Goal: Task Accomplishment & Management: Complete application form

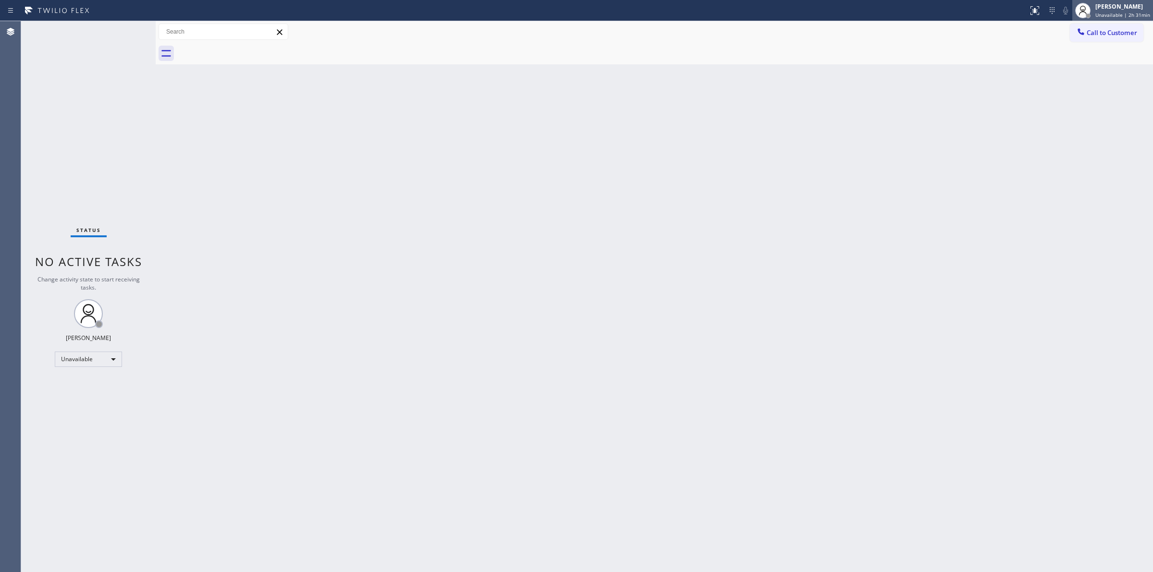
click at [1135, 12] on span "Unavailable | 2h 31min" at bounding box center [1123, 15] width 55 height 7
click at [1095, 74] on button "Break" at bounding box center [1105, 76] width 96 height 12
click at [1110, 15] on span "Unavailable | 2h 31min" at bounding box center [1123, 15] width 55 height 7
drag, startPoint x: 1077, startPoint y: 50, endPoint x: 1078, endPoint y: 64, distance: 14.5
click at [1078, 65] on ul "Set your status Offline Available Unavailable Break Log out" at bounding box center [1105, 62] width 96 height 83
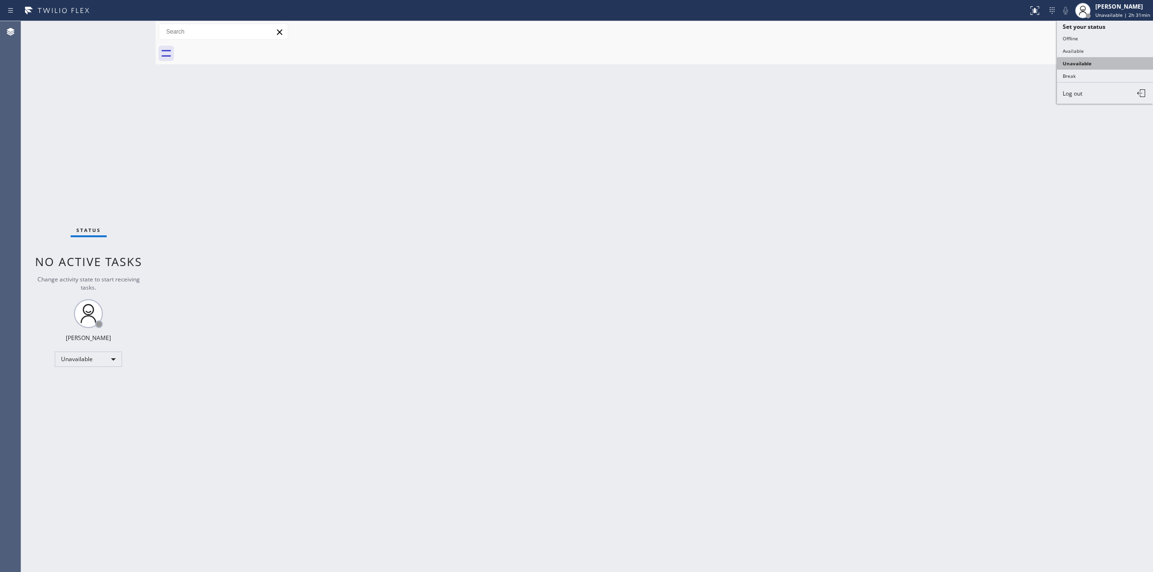
click at [1078, 64] on button "Unavailable" at bounding box center [1105, 63] width 96 height 12
drag, startPoint x: 1097, startPoint y: 7, endPoint x: 1100, endPoint y: 20, distance: 12.7
click at [1099, 7] on div "[PERSON_NAME] Unavailable | 2h 31min" at bounding box center [1124, 10] width 60 height 17
click at [1070, 72] on button "Break" at bounding box center [1105, 76] width 96 height 12
click at [1112, 17] on span "Unavailable | 2h 31min" at bounding box center [1123, 15] width 55 height 7
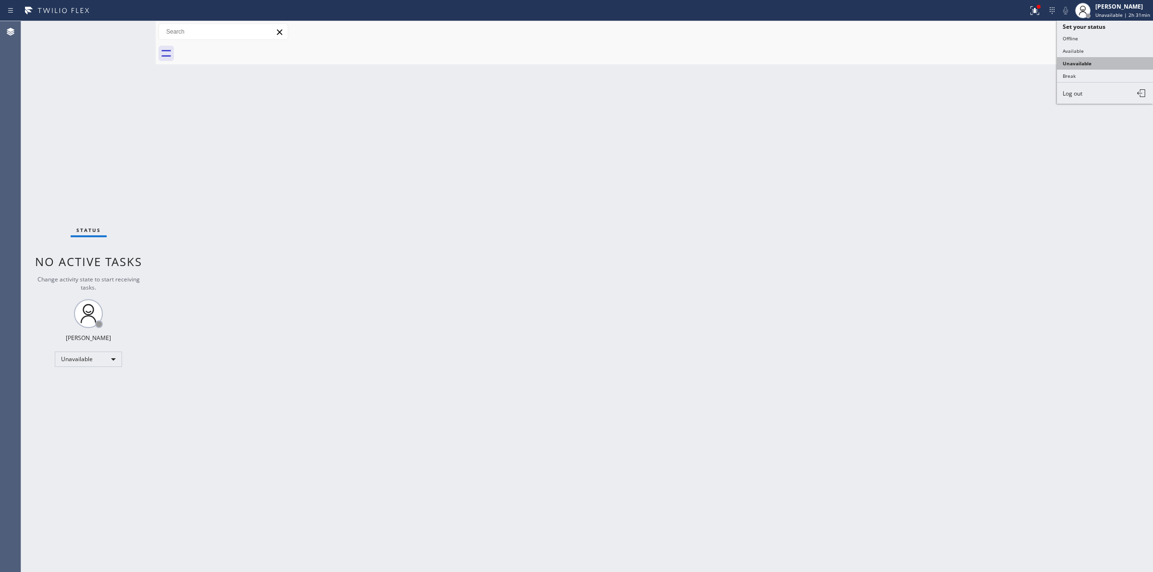
click at [1085, 63] on button "Unavailable" at bounding box center [1105, 63] width 96 height 12
click at [1101, 38] on button "Call to Customer" at bounding box center [1107, 33] width 74 height 18
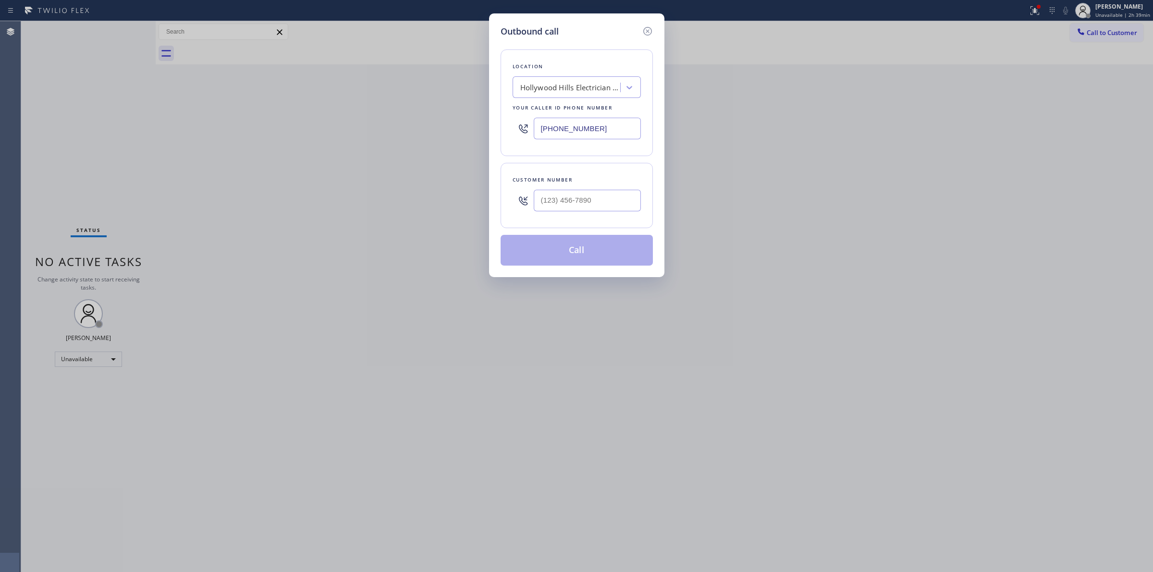
drag, startPoint x: 618, startPoint y: 140, endPoint x: 451, endPoint y: 123, distance: 167.7
click at [451, 124] on div "Outbound call Location [GEOGRAPHIC_DATA] Electrician Services Your caller id ph…" at bounding box center [576, 286] width 1153 height 572
click at [616, 125] on input "[PHONE_NUMBER]" at bounding box center [587, 129] width 107 height 22
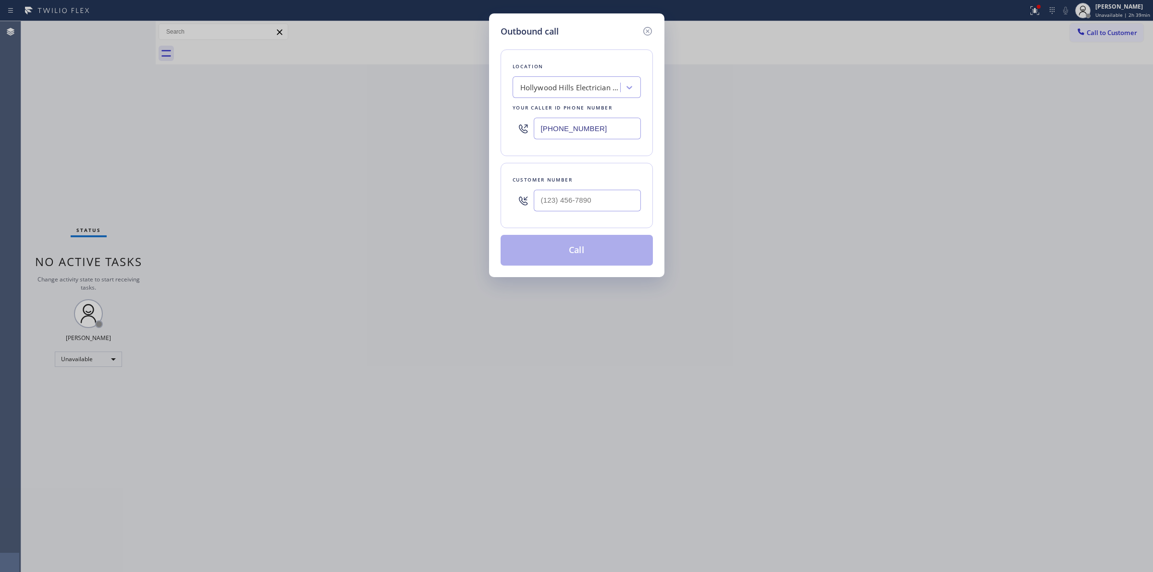
paste input "949) 239-1524"
drag, startPoint x: 606, startPoint y: 127, endPoint x: 378, endPoint y: 130, distance: 227.8
click at [394, 130] on div "Outbound call Location 4B2.Paid Viking Repair Service Your caller id phone numb…" at bounding box center [576, 286] width 1153 height 572
paste input "844) 988-0068"
type input "[PHONE_NUMBER]"
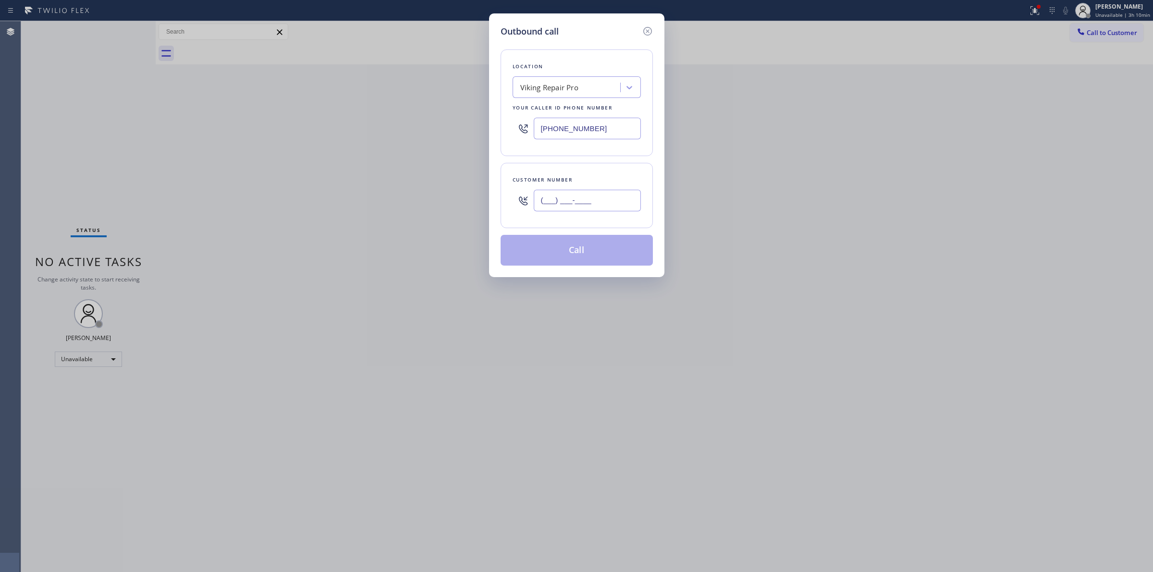
paste input "919) 491-2281"
drag, startPoint x: 549, startPoint y: 209, endPoint x: 442, endPoint y: 205, distance: 107.2
click at [464, 207] on div "Outbound call Location Viking Repair Pro Your caller id phone number [PHONE_NUM…" at bounding box center [576, 286] width 1153 height 572
type input "[PHONE_NUMBER]"
drag, startPoint x: 601, startPoint y: 131, endPoint x: 416, endPoint y: 141, distance: 185.3
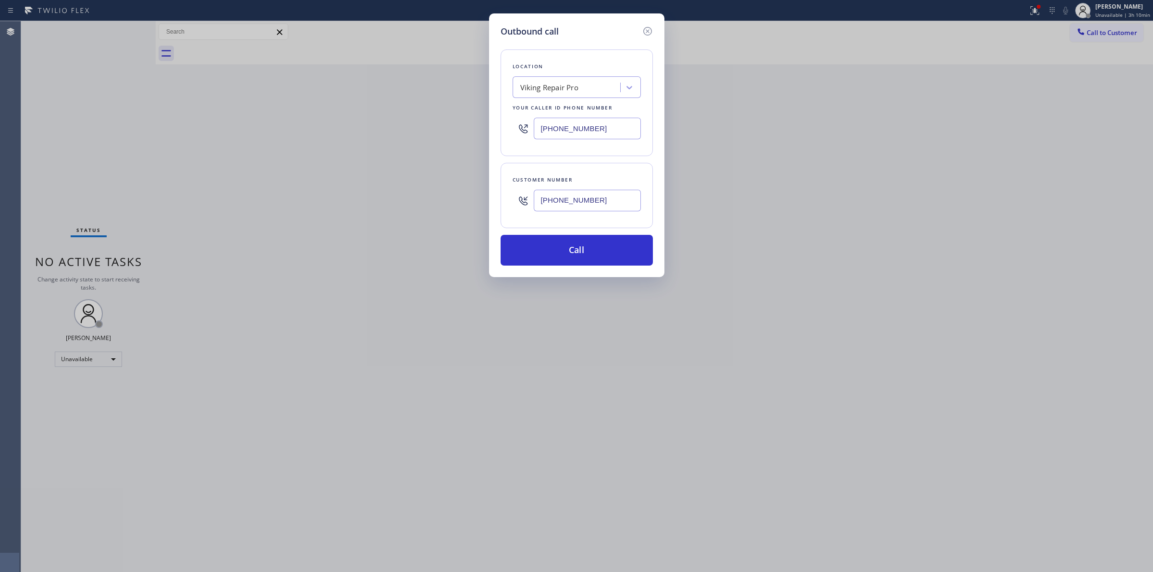
click at [452, 133] on div "Outbound call Location Viking Repair Pro Your caller id phone number [PHONE_NUM…" at bounding box center [576, 286] width 1153 height 572
paste input "510) 880-3442"
type input "[PHONE_NUMBER]"
click at [589, 252] on button "Call" at bounding box center [577, 250] width 152 height 31
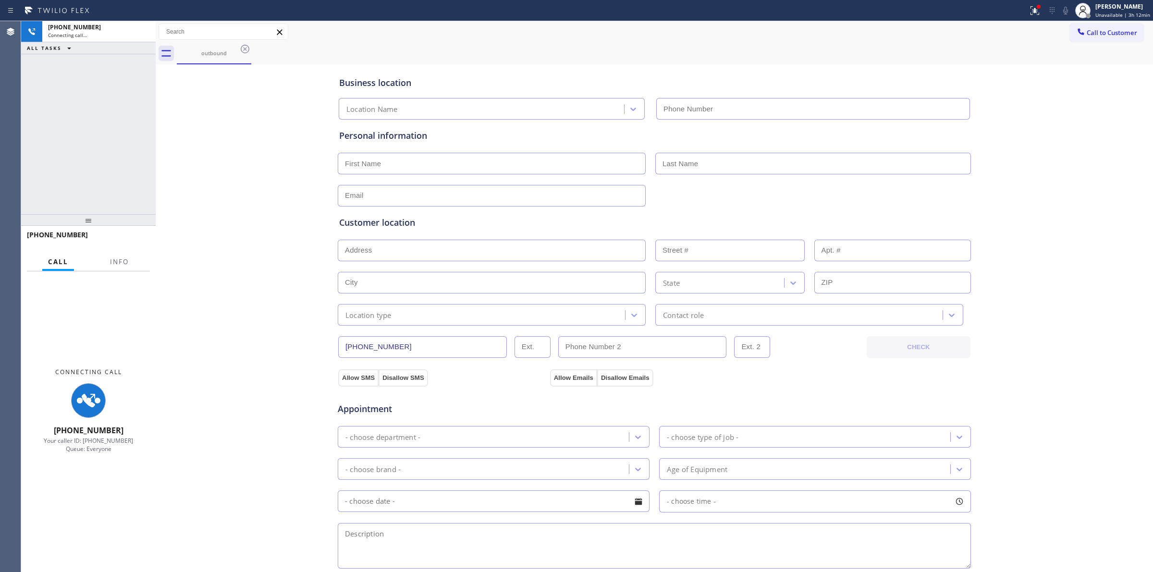
type input "[PHONE_NUMBER]"
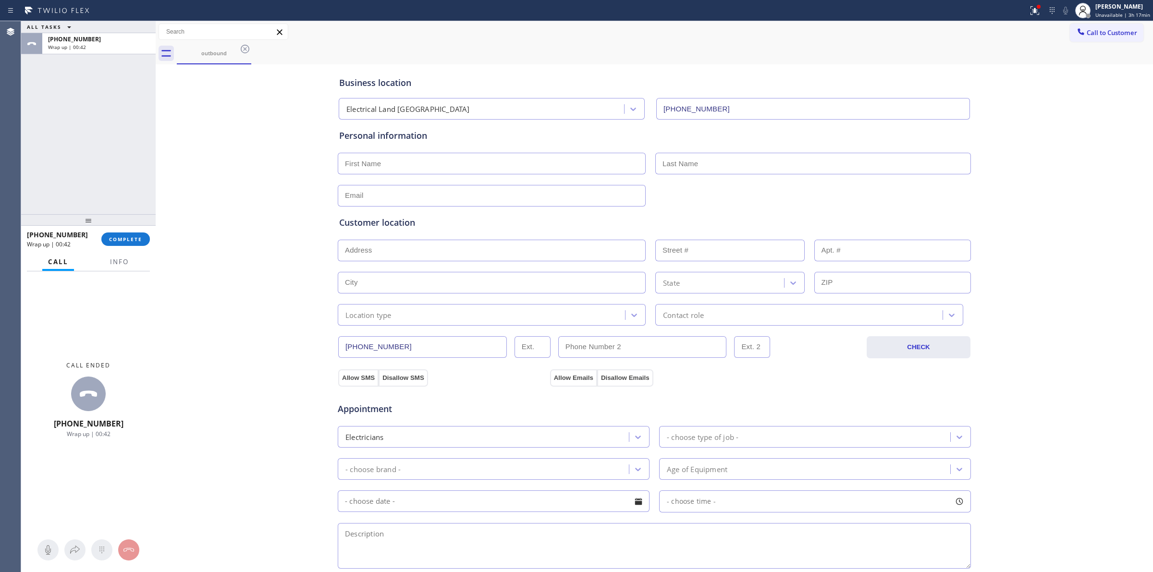
drag, startPoint x: 279, startPoint y: 308, endPoint x: 303, endPoint y: 333, distance: 34.7
click at [279, 308] on div "Business location Electrical [GEOGRAPHIC_DATA] [PHONE_NUMBER] Personal informat…" at bounding box center [654, 395] width 993 height 657
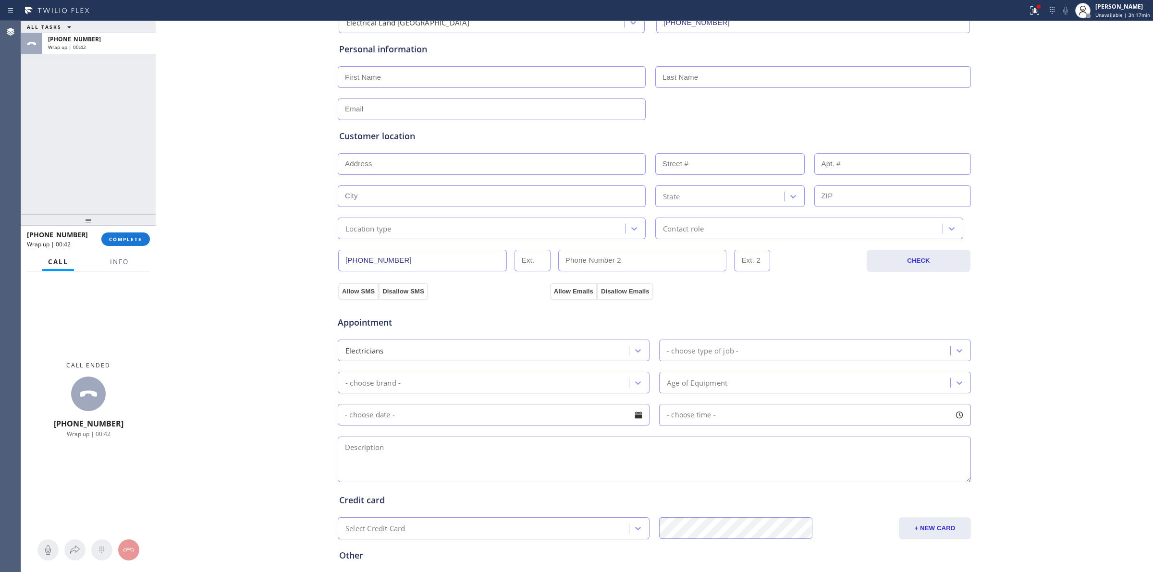
scroll to position [174, 0]
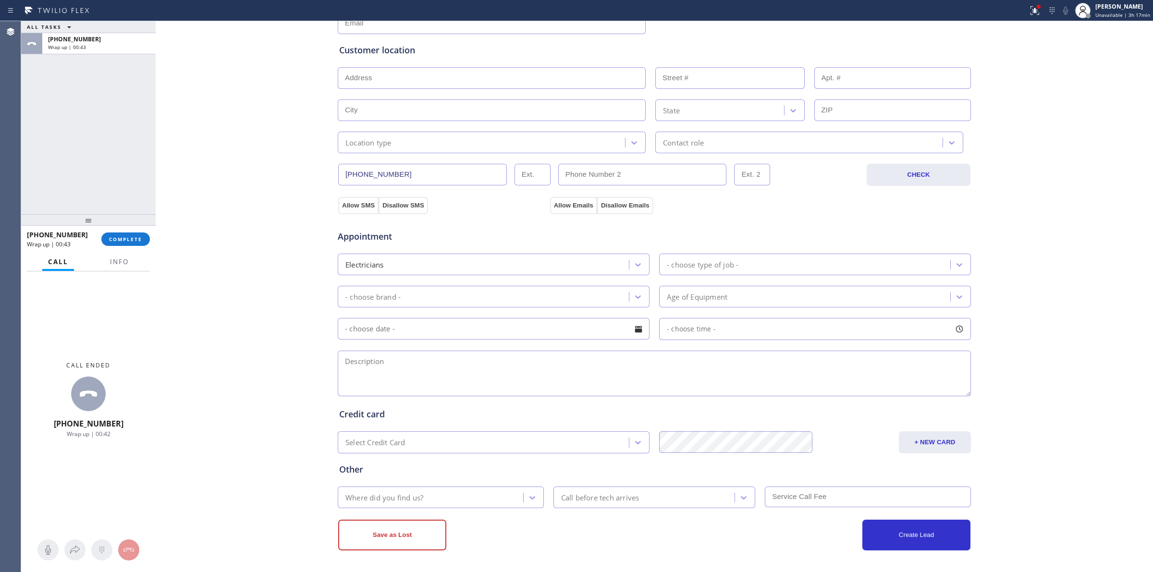
paste textarea "9 -12 | $75 | The breaker trips only when I turn on the kitchen lights, and thi…"
click at [441, 384] on textarea at bounding box center [654, 374] width 633 height 46
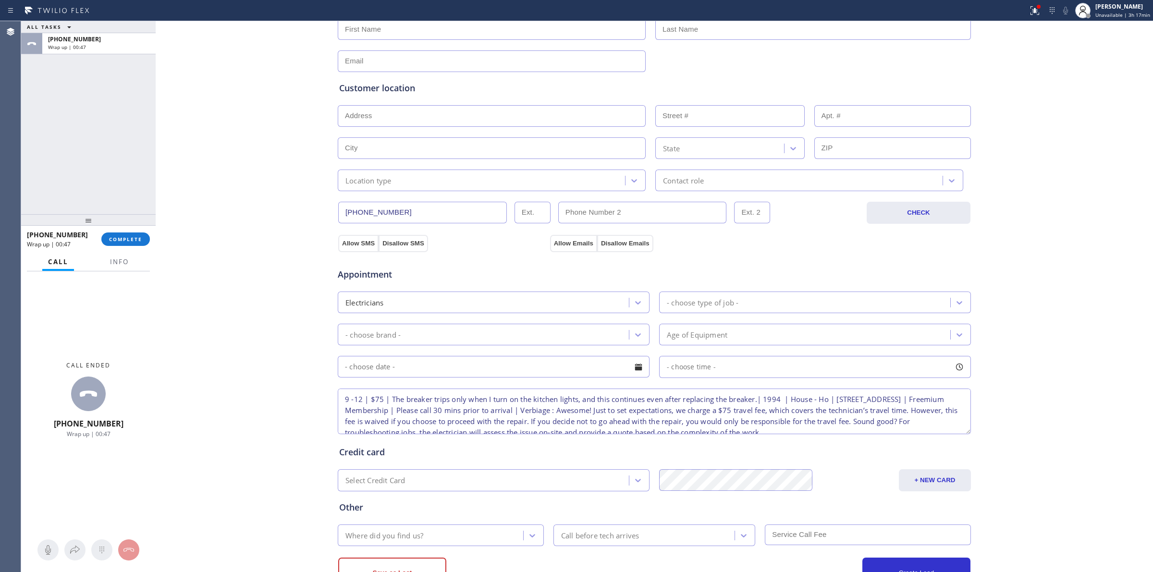
scroll to position [114, 0]
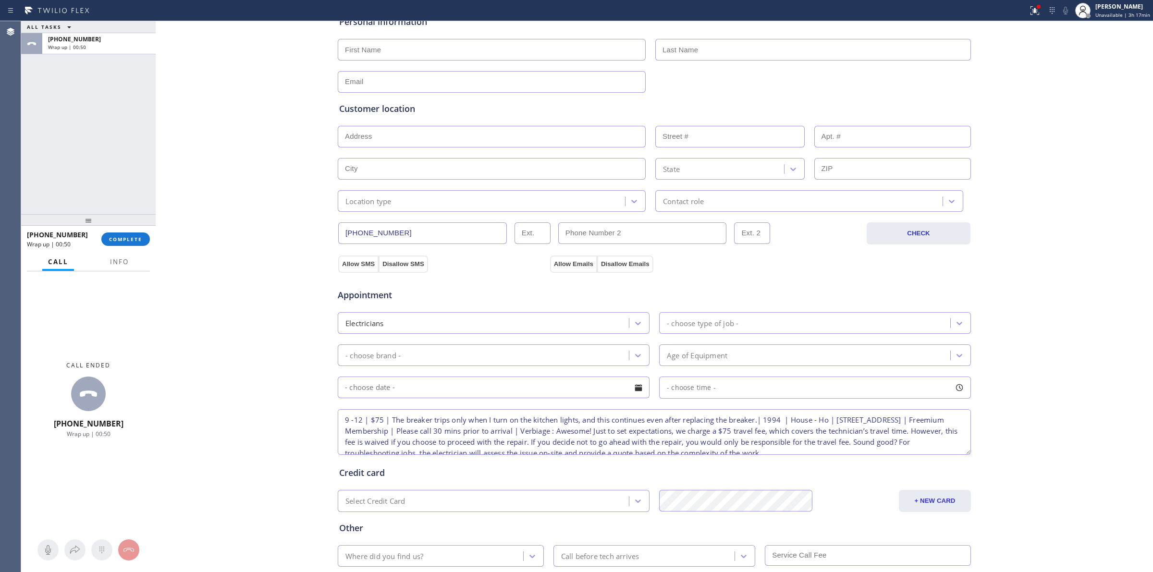
drag, startPoint x: 647, startPoint y: 433, endPoint x: 686, endPoint y: 432, distance: 39.4
click at [686, 432] on textarea "9 -12 | $75 | The breaker trips only when I turn on the kitchen lights, and thi…" at bounding box center [654, 432] width 633 height 46
click at [386, 421] on textarea "9 -12 | $75 | The breaker trips only when I turn on the kitchen lights, and thi…" at bounding box center [654, 432] width 633 height 46
type textarea "9 -12 | $75 | TS | The breaker trips only when I turn on the kitchen lights, an…"
drag, startPoint x: 354, startPoint y: 262, endPoint x: 558, endPoint y: 275, distance: 204.6
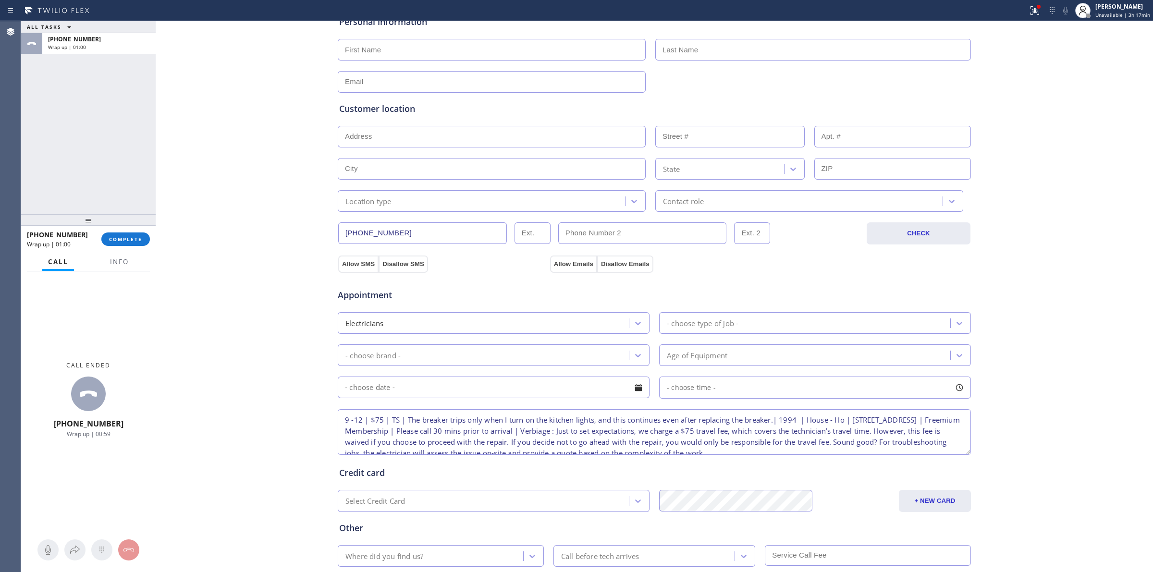
click at [358, 262] on button "Allow SMS" at bounding box center [358, 264] width 40 height 17
click at [570, 267] on button "Allow Emails" at bounding box center [573, 264] width 47 height 17
click at [374, 206] on div "Location type" at bounding box center [369, 201] width 46 height 11
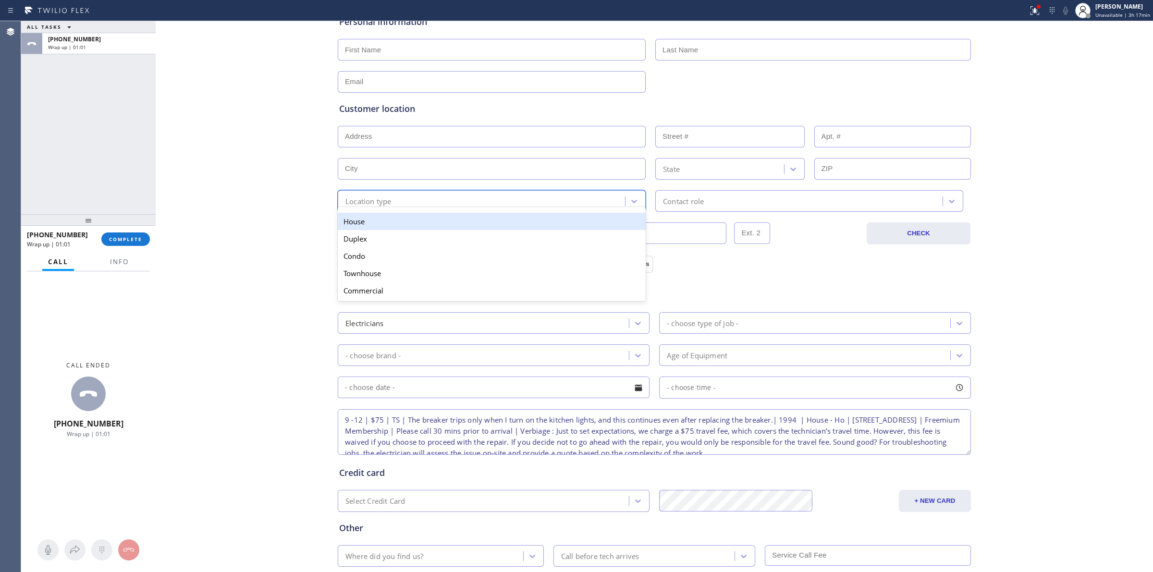
drag, startPoint x: 378, startPoint y: 222, endPoint x: 580, endPoint y: 205, distance: 202.6
click at [390, 222] on div "House" at bounding box center [492, 221] width 308 height 17
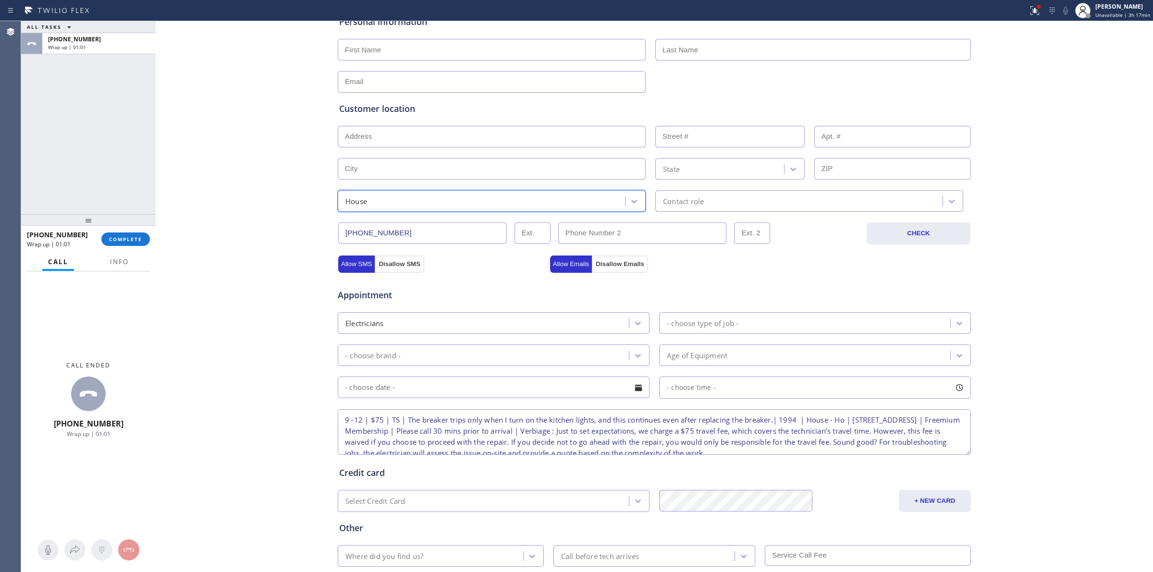
drag, startPoint x: 633, startPoint y: 200, endPoint x: 669, endPoint y: 200, distance: 36.0
click at [655, 200] on div "option House, selected. 5 results available. Select is focused ,type to refine …" at bounding box center [654, 200] width 635 height 24
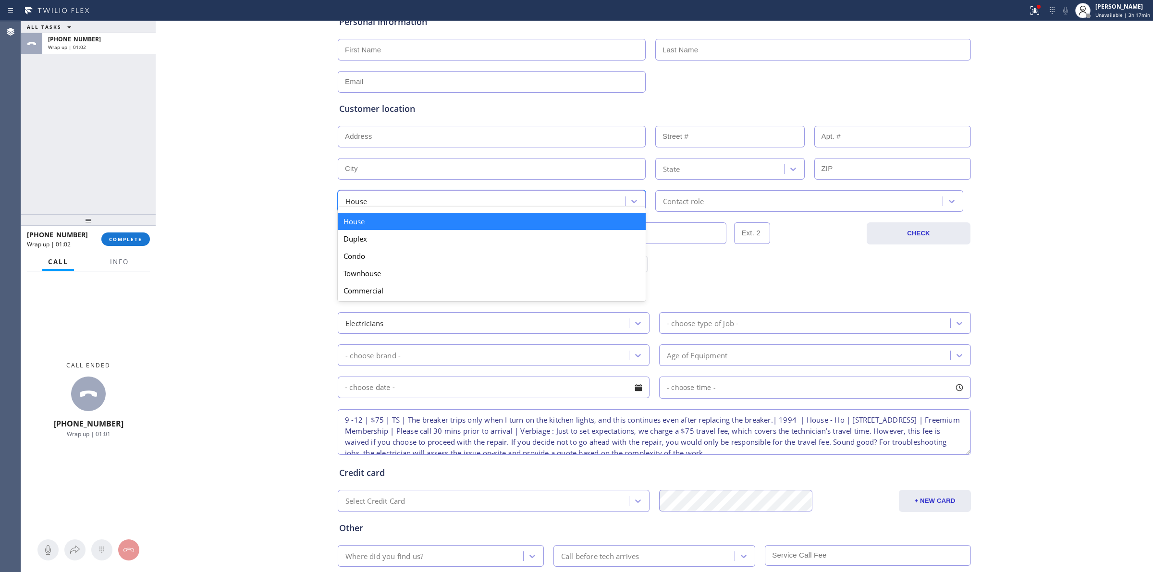
click at [692, 200] on div "Contact role" at bounding box center [683, 201] width 41 height 11
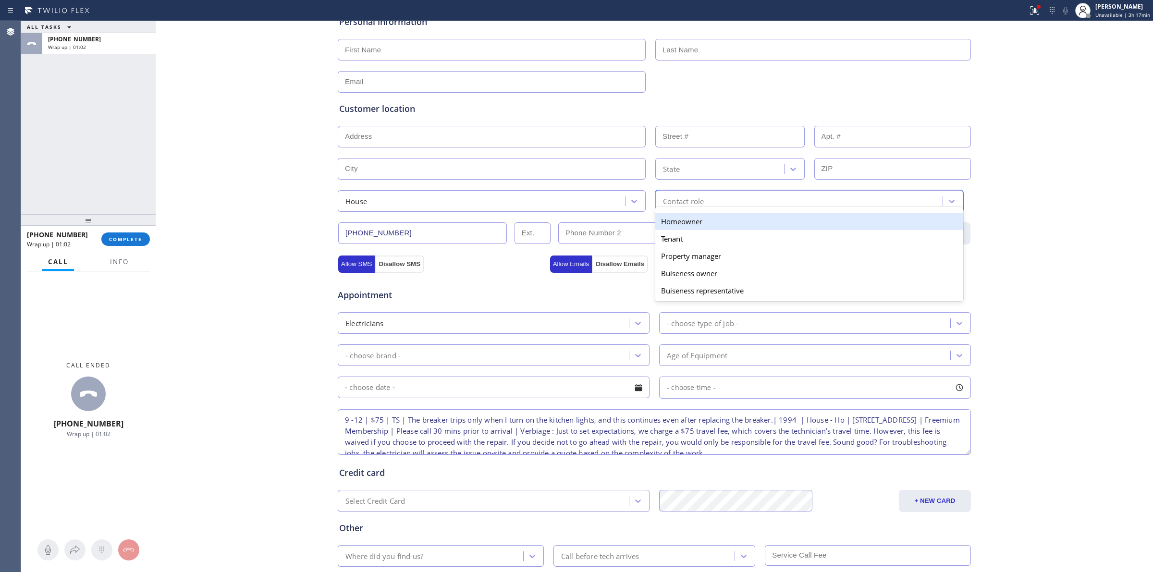
click at [675, 223] on div "Homeowner" at bounding box center [810, 221] width 308 height 17
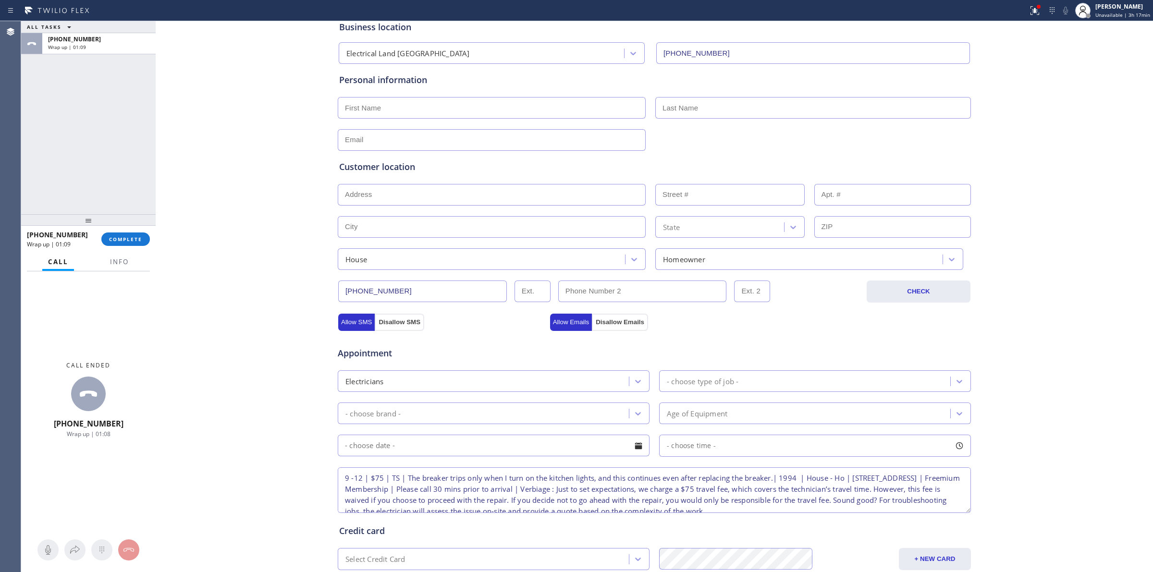
scroll to position [0, 0]
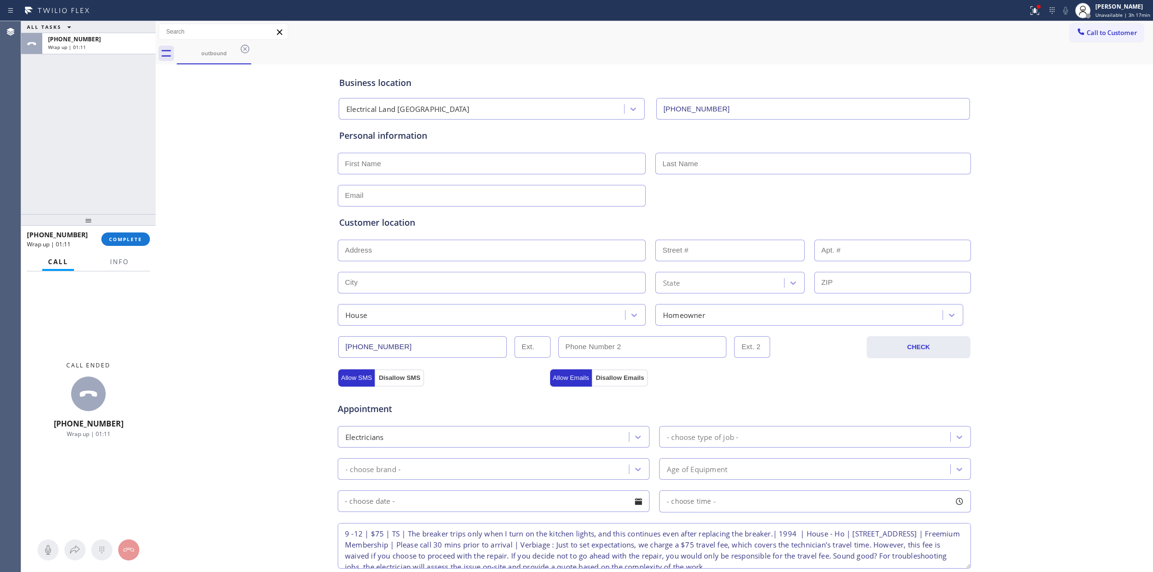
click at [395, 154] on input "text" at bounding box center [492, 164] width 308 height 22
paste input "Qingyu"
type input "Qingyu"
paste input "[PERSON_NAME]"
click at [665, 163] on input "text" at bounding box center [814, 164] width 316 height 22
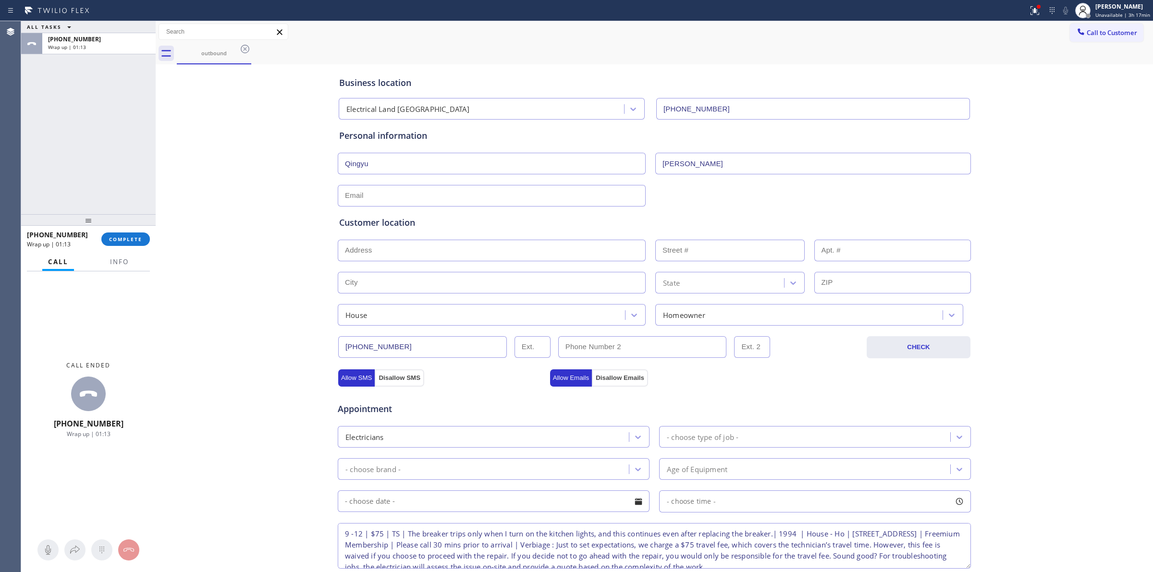
type input "[PERSON_NAME]"
drag, startPoint x: 430, startPoint y: 193, endPoint x: 359, endPoint y: 196, distance: 71.7
click at [430, 193] on input "text" at bounding box center [492, 196] width 308 height 22
paste input "[EMAIL_ADDRESS][DOMAIN_NAME]"
type input "[EMAIL_ADDRESS][DOMAIN_NAME]"
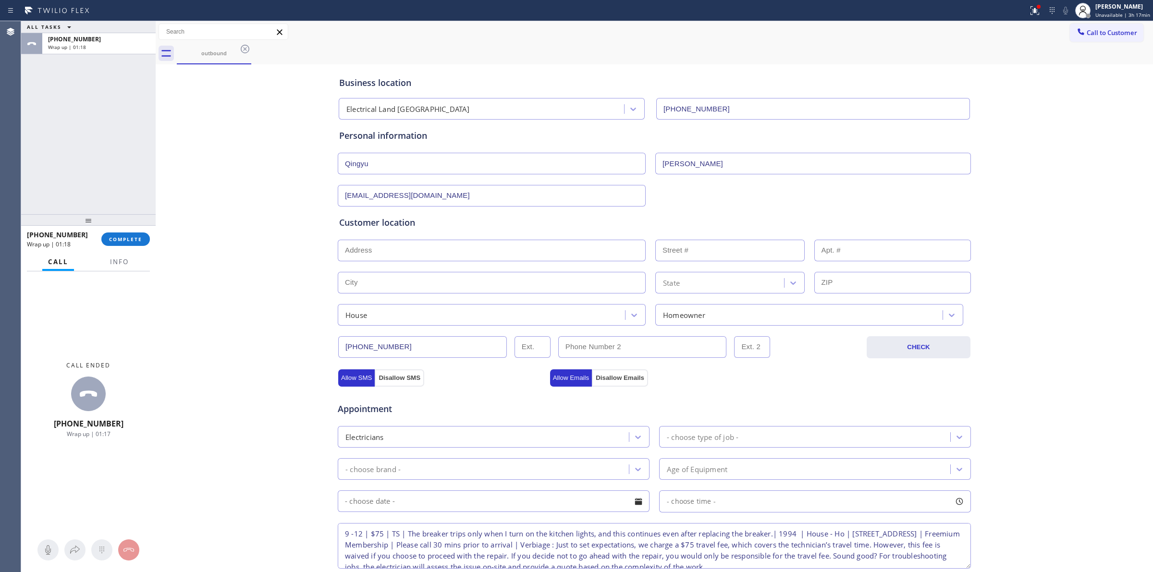
click at [299, 198] on div "Business location Electrical Land [GEOGRAPHIC_DATA] [PHONE_NUMBER] Personal inf…" at bounding box center [654, 395] width 993 height 657
click at [424, 251] on input "text" at bounding box center [492, 251] width 308 height 22
paste input "[STREET_ADDRESS]"
type input "[STREET_ADDRESS]"
type input "4090"
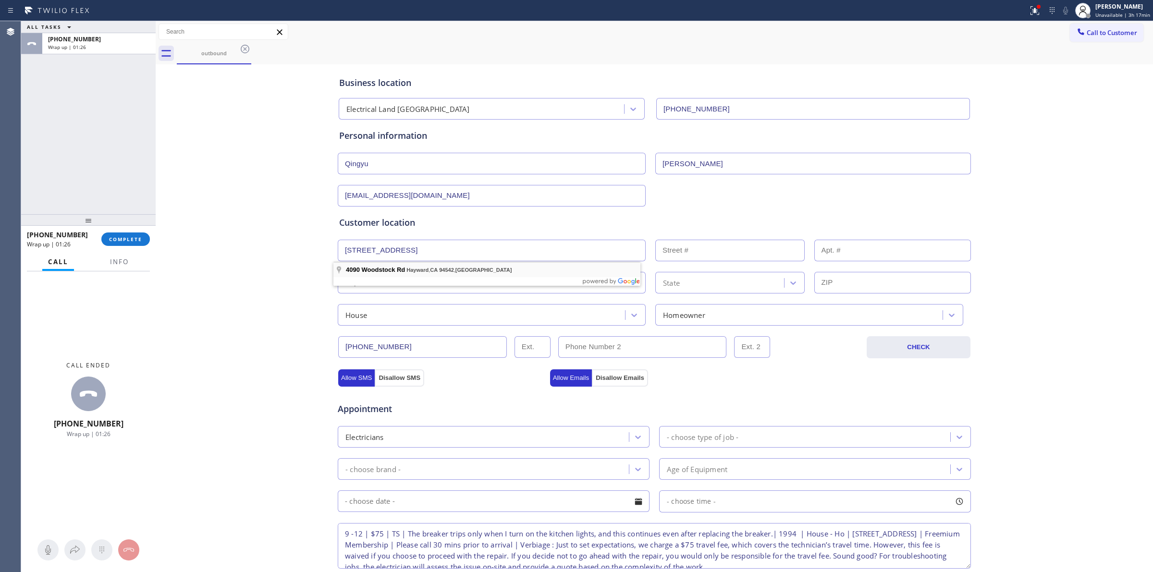
type input "Hayward"
type input "94542"
drag, startPoint x: 285, startPoint y: 306, endPoint x: 324, endPoint y: 333, distance: 47.7
click at [285, 307] on div "Business location Electrical Land [GEOGRAPHIC_DATA] [PHONE_NUMBER] Personal inf…" at bounding box center [654, 395] width 993 height 657
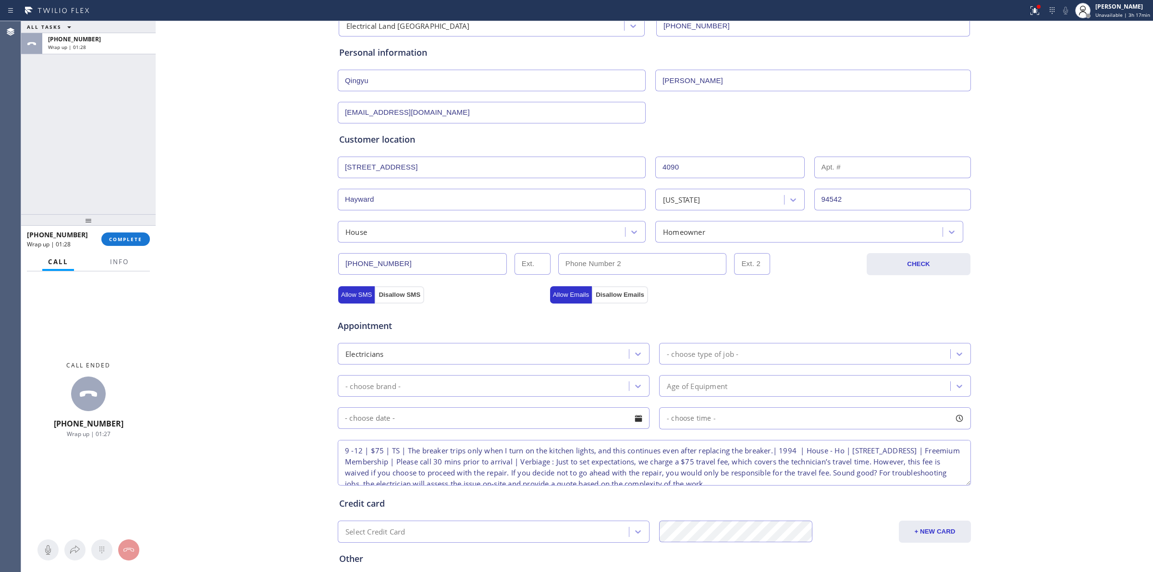
scroll to position [174, 0]
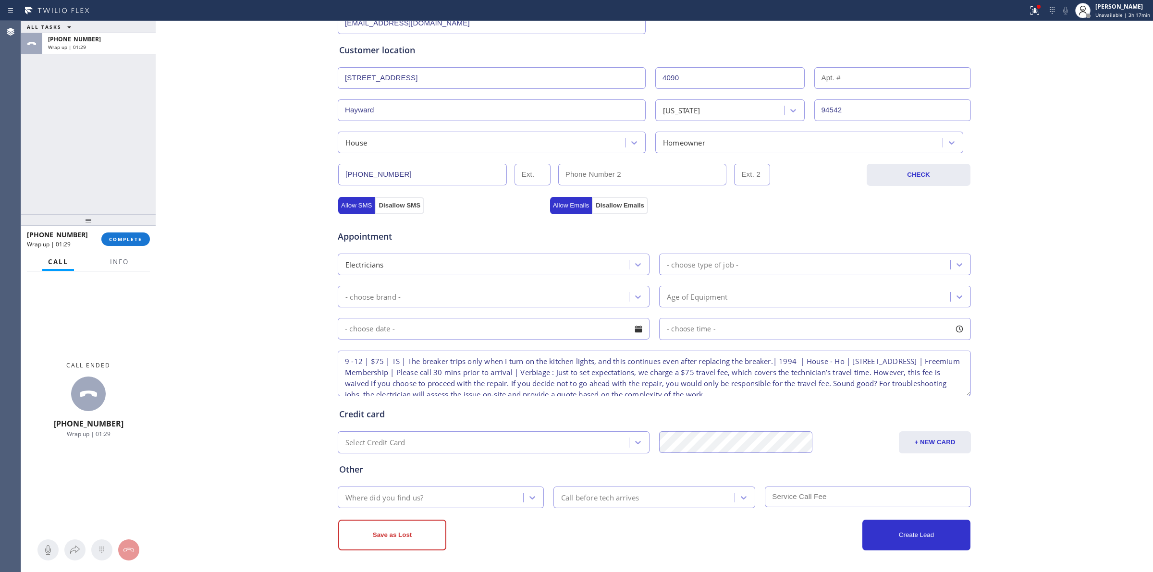
click at [399, 295] on div "- choose brand -" at bounding box center [485, 296] width 288 height 17
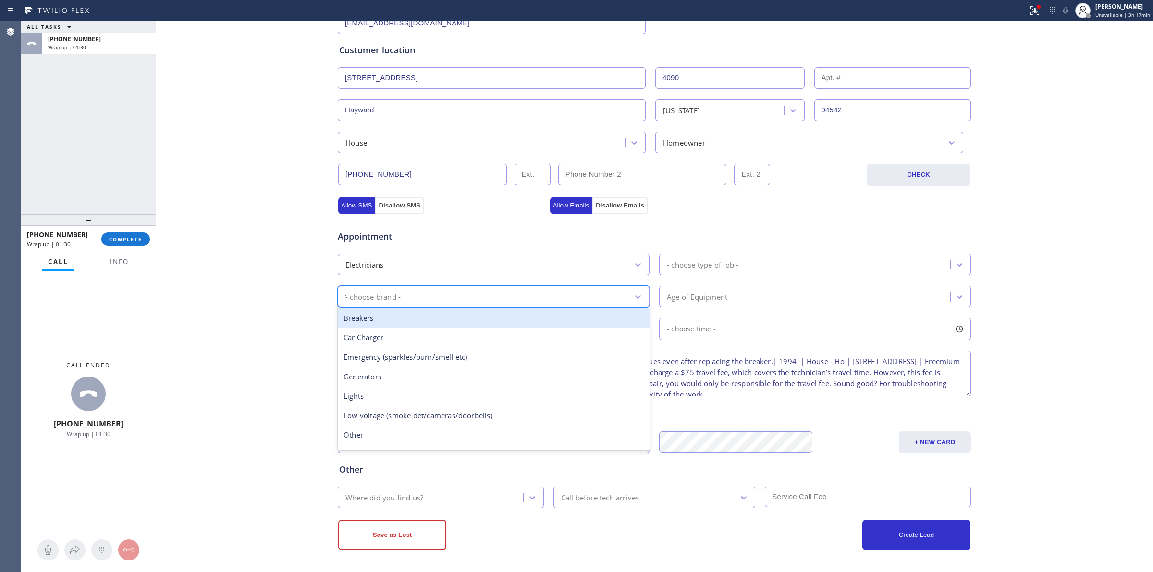
type input "ts"
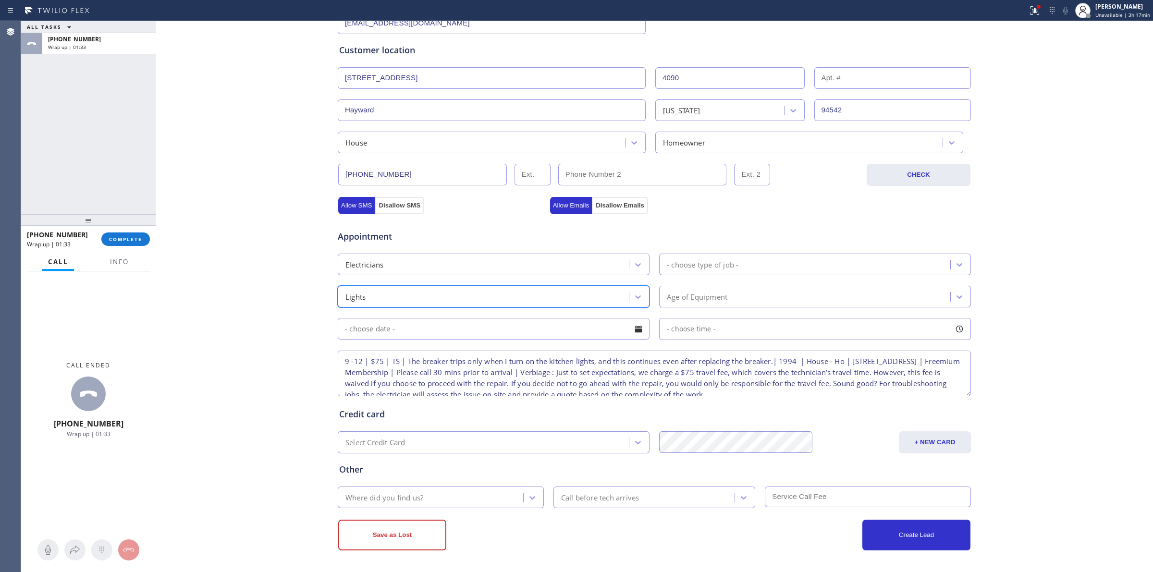
click at [455, 299] on div "Lights" at bounding box center [485, 296] width 288 height 17
type input "break"
click at [739, 260] on div "- choose type of job - t" at bounding box center [806, 264] width 288 height 17
type input "ts"
click at [690, 252] on div "Electricians 0 results available for search term ts. Use Up and Down to choose …" at bounding box center [654, 264] width 635 height 24
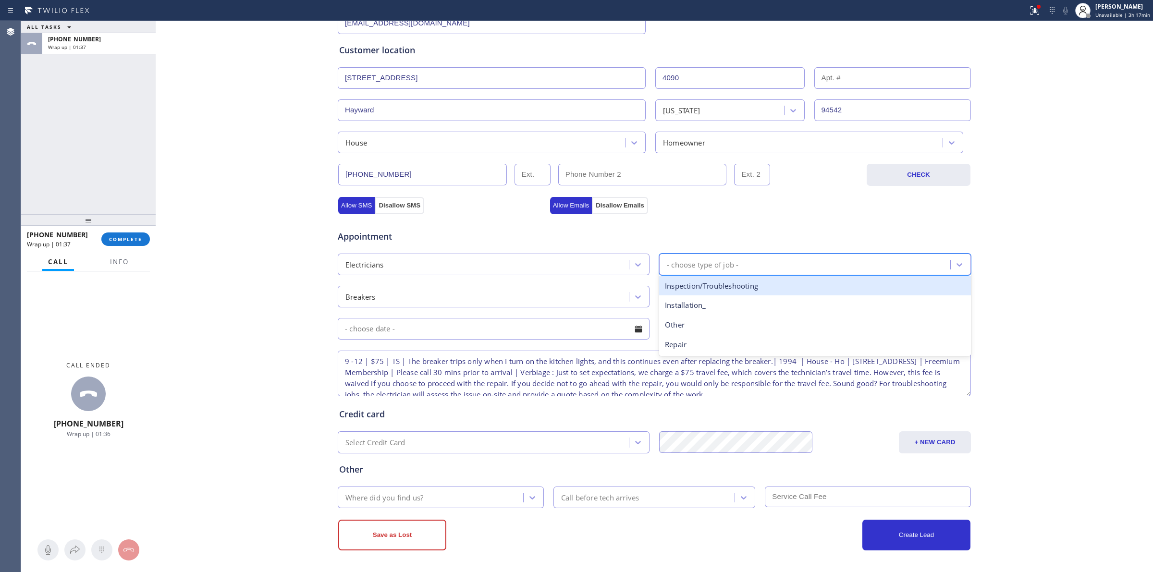
click at [690, 262] on div "- choose type of job -" at bounding box center [703, 264] width 72 height 11
click at [697, 287] on div "Inspection/Troubleshooting" at bounding box center [815, 286] width 312 height 20
click at [674, 298] on div "Age of Equipment" at bounding box center [697, 296] width 61 height 11
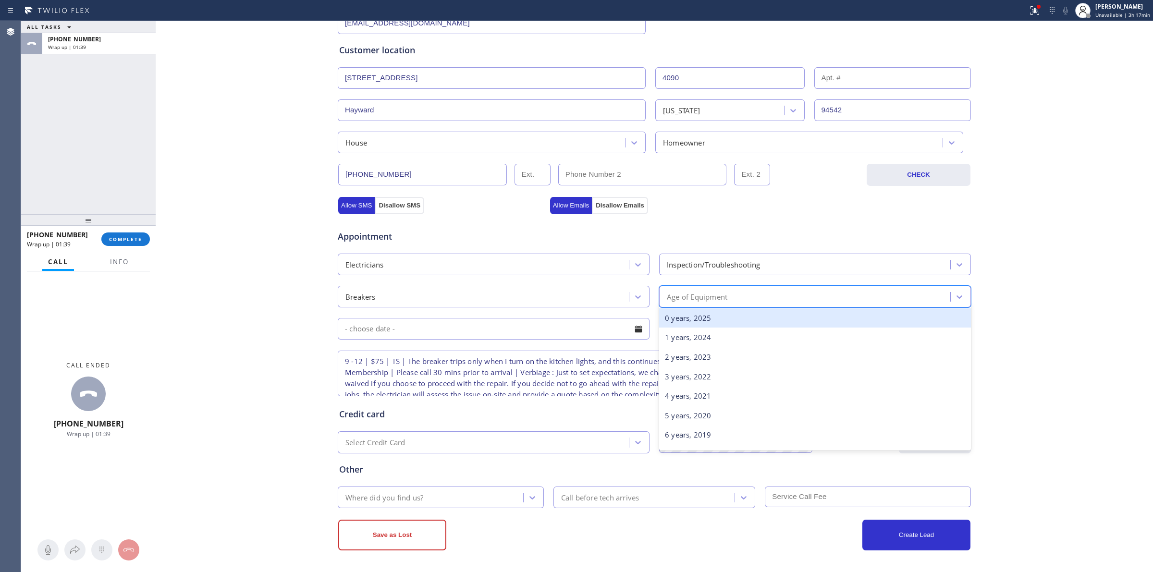
click at [670, 321] on div "0 years, 2025" at bounding box center [815, 319] width 312 height 20
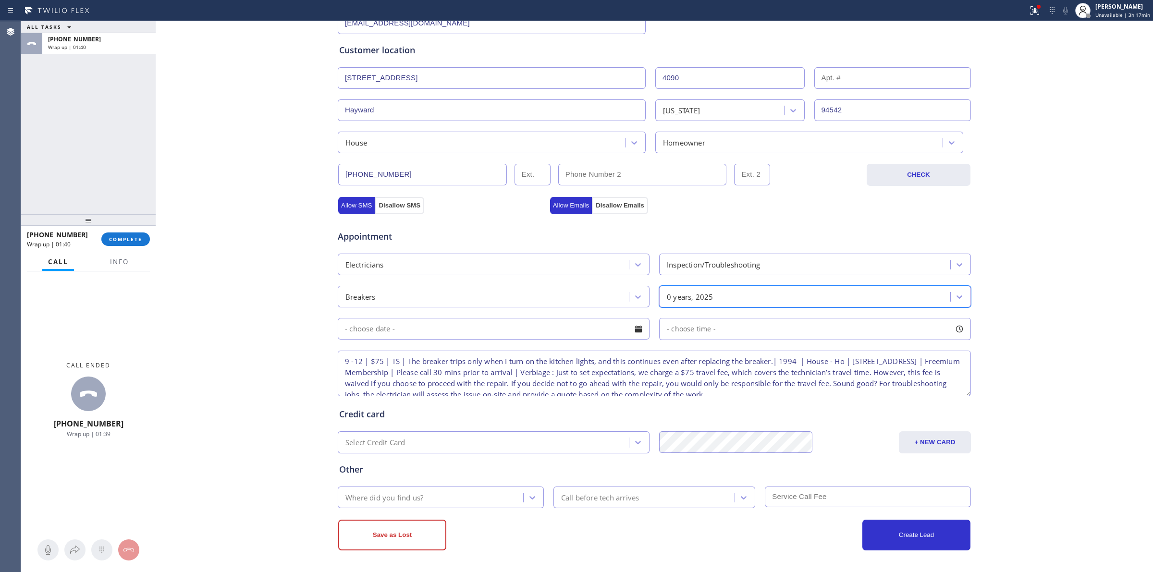
drag, startPoint x: 608, startPoint y: 326, endPoint x: 561, endPoint y: 334, distance: 48.3
click at [606, 327] on input "text" at bounding box center [494, 329] width 312 height 22
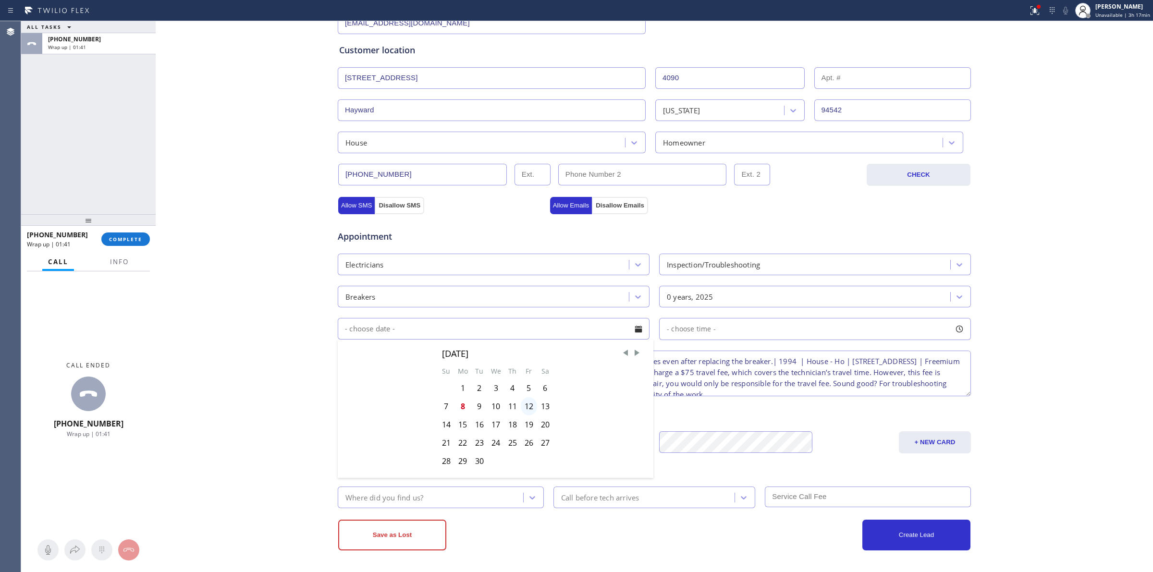
click at [526, 405] on div "12" at bounding box center [529, 406] width 16 height 18
type input "[DATE]"
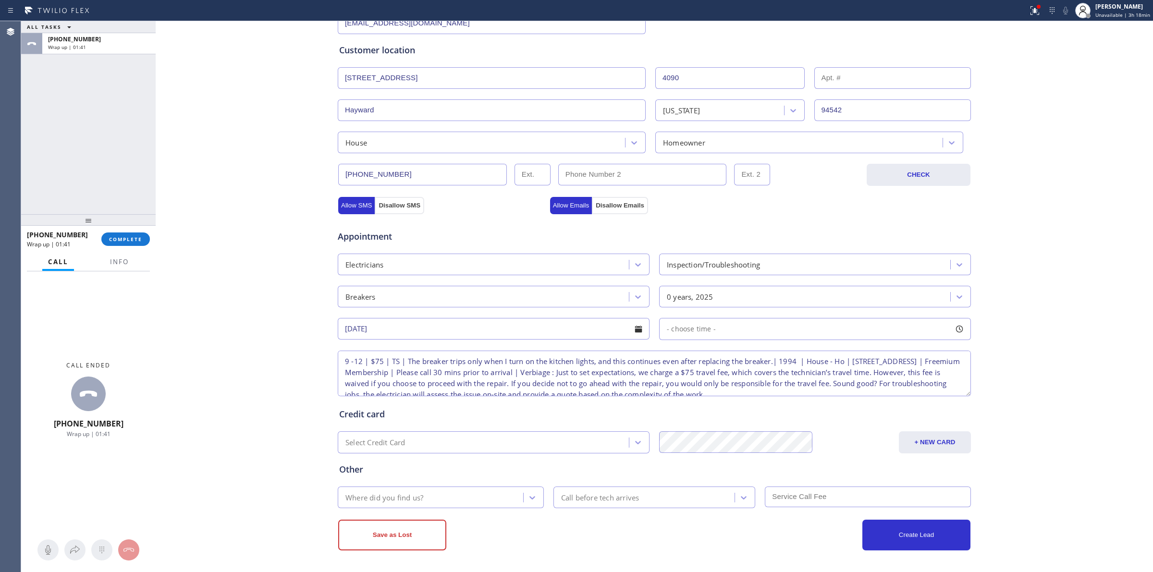
click at [733, 327] on div "- choose time -" at bounding box center [815, 329] width 312 height 22
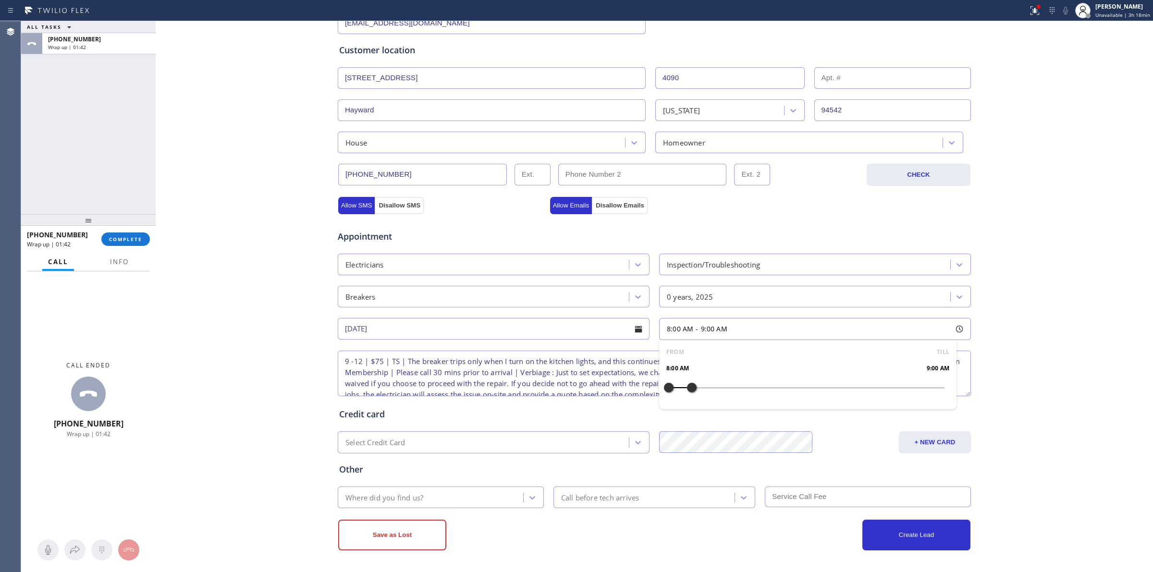
click at [686, 386] on div at bounding box center [692, 388] width 12 height 20
drag, startPoint x: 678, startPoint y: 388, endPoint x: 756, endPoint y: 385, distance: 78.4
click at [1041, 297] on div "Business location Electrical Land [GEOGRAPHIC_DATA] [PHONE_NUMBER] Personal inf…" at bounding box center [654, 222] width 993 height 657
type input "w"
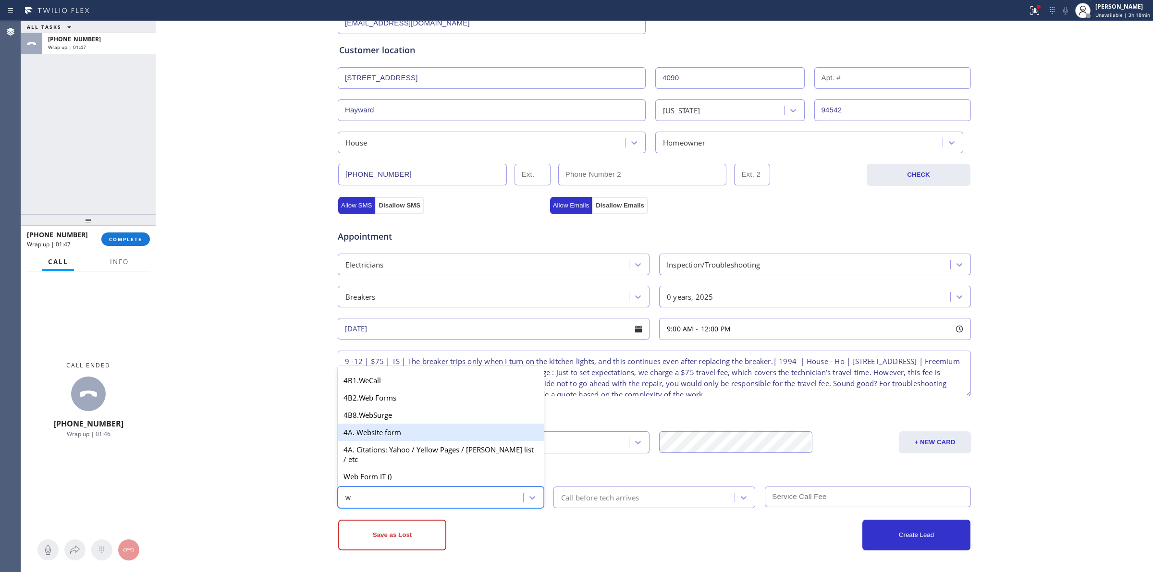
click at [384, 441] on div "4A. Website form" at bounding box center [441, 432] width 206 height 17
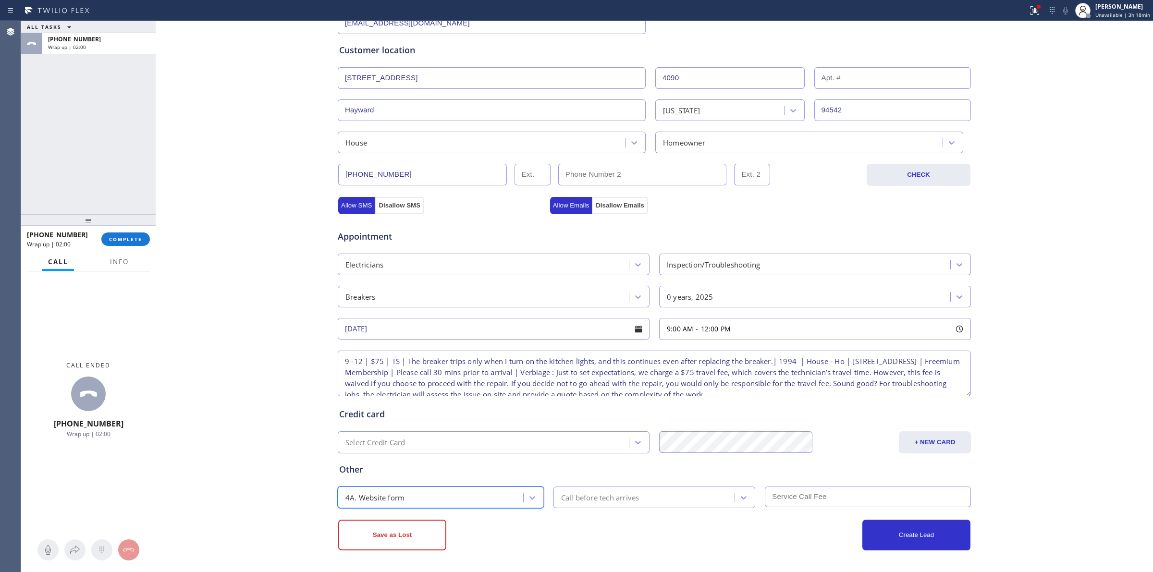
click at [698, 508] on div "Save as Lost Create Lead" at bounding box center [654, 529] width 634 height 42
click at [698, 501] on div "Call before tech arrives" at bounding box center [646, 497] width 179 height 17
click at [613, 409] on div "30 min" at bounding box center [655, 407] width 202 height 17
click at [825, 501] on input "text" at bounding box center [868, 497] width 206 height 21
type input "75"
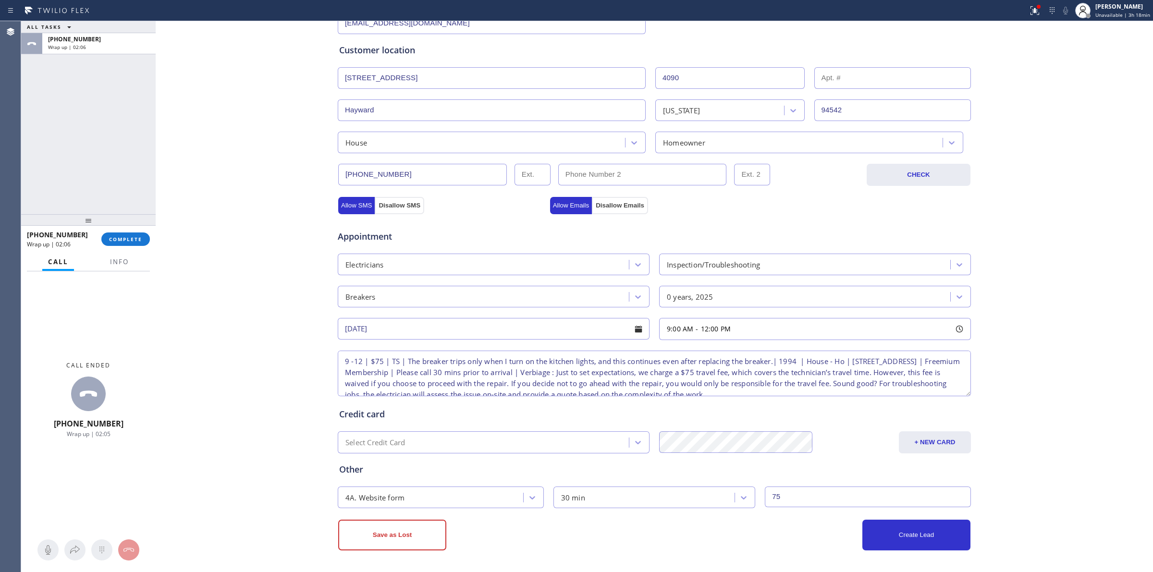
drag, startPoint x: 1013, startPoint y: 435, endPoint x: 1017, endPoint y: 430, distance: 6.5
click at [1017, 434] on div "Business location Electrical Land [GEOGRAPHIC_DATA] [PHONE_NUMBER] Personal inf…" at bounding box center [654, 222] width 993 height 657
click at [309, 541] on div "Business location Electrical Land [GEOGRAPHIC_DATA] [PHONE_NUMBER] Personal inf…" at bounding box center [654, 222] width 993 height 657
click at [296, 306] on div "Business location Electrical Land [GEOGRAPHIC_DATA] [PHONE_NUMBER] Personal inf…" at bounding box center [654, 222] width 993 height 657
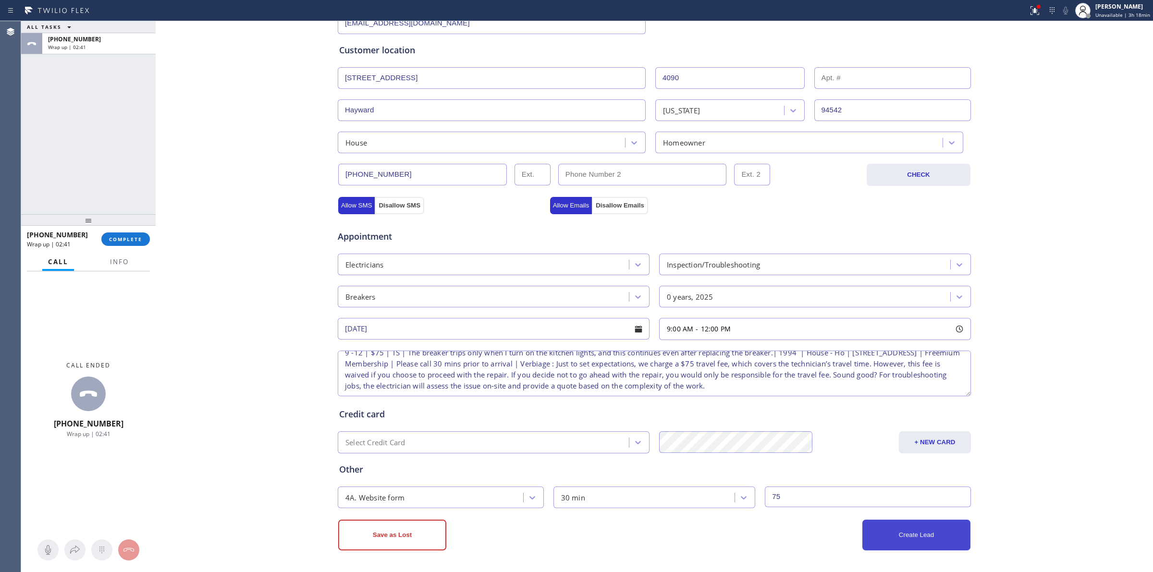
click at [919, 536] on button "Create Lead" at bounding box center [917, 535] width 108 height 31
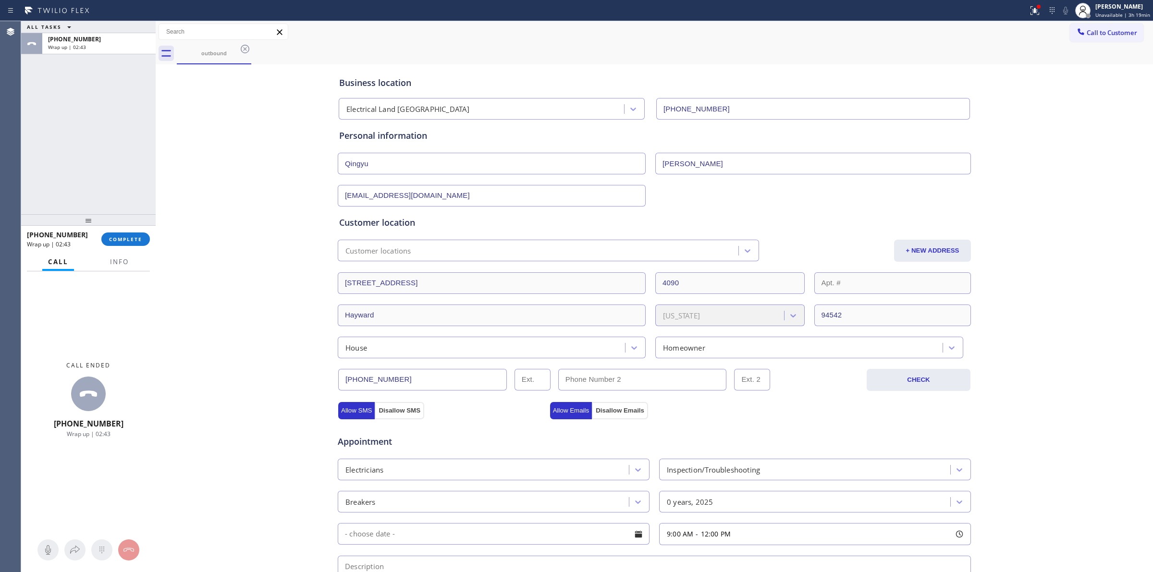
scroll to position [0, 0]
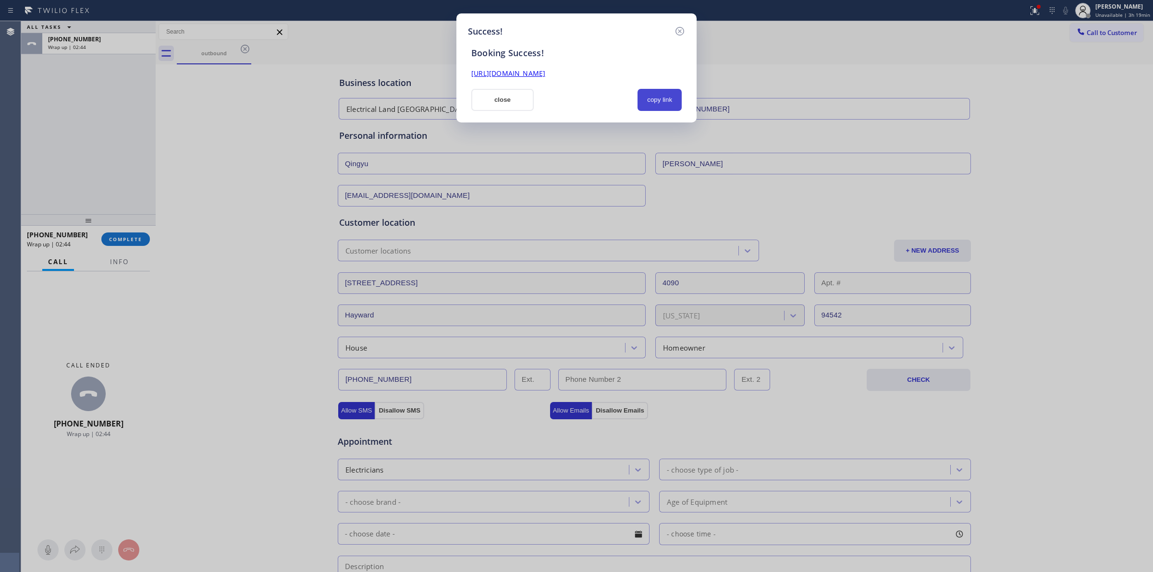
drag, startPoint x: 657, startPoint y: 112, endPoint x: 659, endPoint y: 102, distance: 9.9
click at [657, 111] on div "Success! Booking Success! [URL][DOMAIN_NAME] close copy link" at bounding box center [577, 67] width 240 height 109
click at [659, 102] on button "copy link" at bounding box center [660, 100] width 44 height 22
click at [667, 99] on button "copy link" at bounding box center [660, 100] width 44 height 22
click at [507, 99] on button "close" at bounding box center [502, 100] width 62 height 22
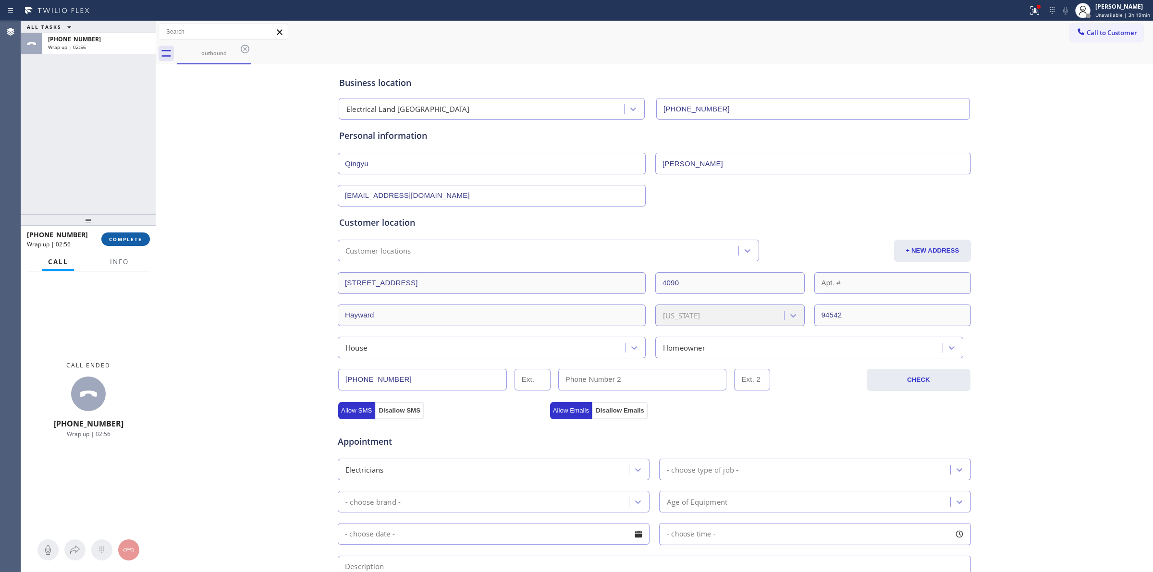
drag, startPoint x: 148, startPoint y: 250, endPoint x: 133, endPoint y: 242, distance: 17.0
click at [142, 250] on div "[PHONE_NUMBER] Wrap up | 02:56 COMPLETE" at bounding box center [88, 239] width 123 height 25
click at [130, 240] on span "COMPLETE" at bounding box center [125, 239] width 33 height 7
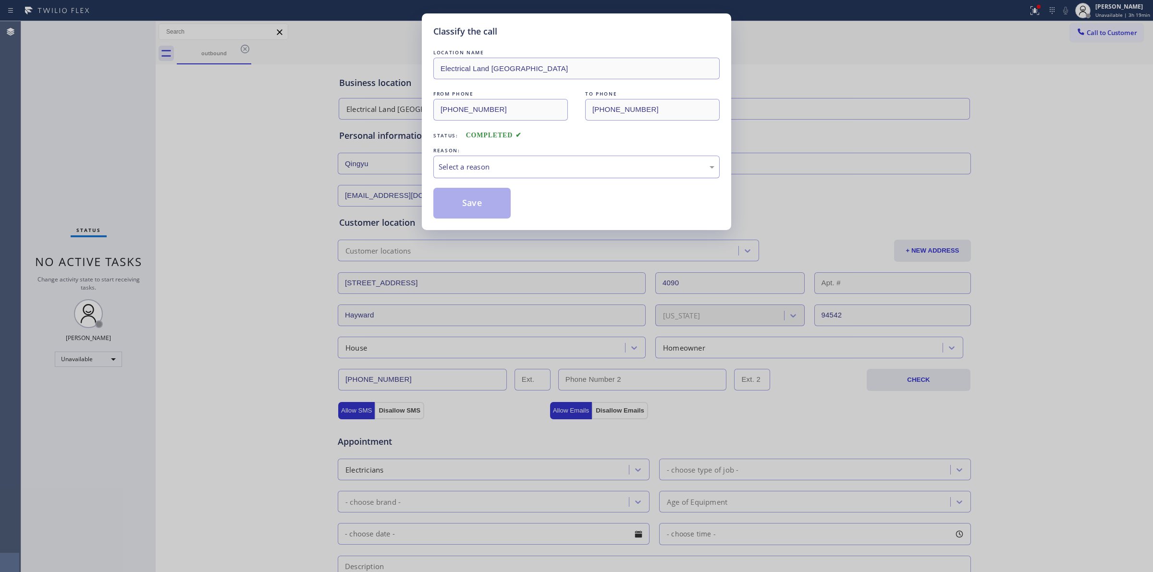
click at [532, 174] on div "Select a reason" at bounding box center [577, 167] width 286 height 23
click at [469, 209] on button "Save" at bounding box center [472, 203] width 77 height 31
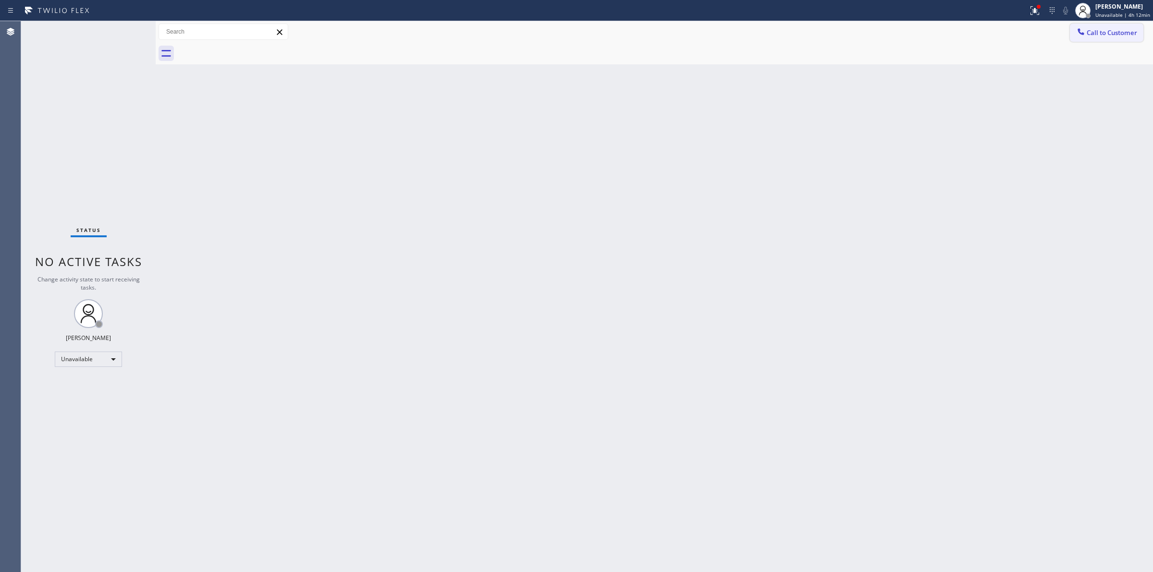
click at [1114, 27] on button "Call to Customer" at bounding box center [1107, 33] width 74 height 18
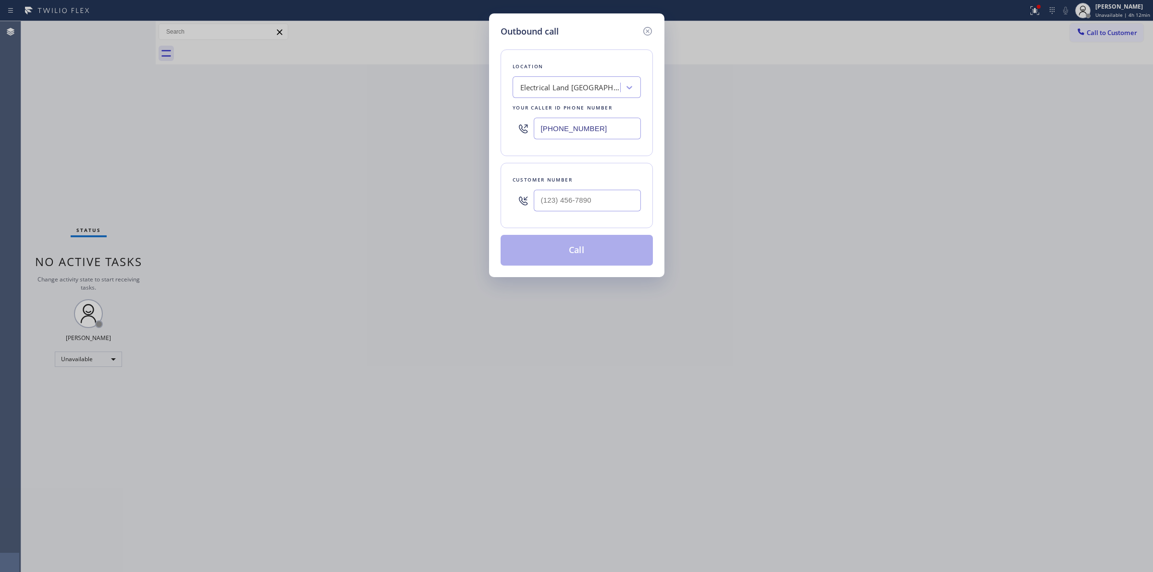
paste input "626) 551-4139"
drag, startPoint x: 609, startPoint y: 129, endPoint x: 386, endPoint y: 127, distance: 223.0
click at [386, 128] on div "Outbound call Location Electrical Land [GEOGRAPHIC_DATA] Your caller id phone n…" at bounding box center [576, 286] width 1153 height 572
type input "[PHONE_NUMBER]"
type input "(___) ___-____"
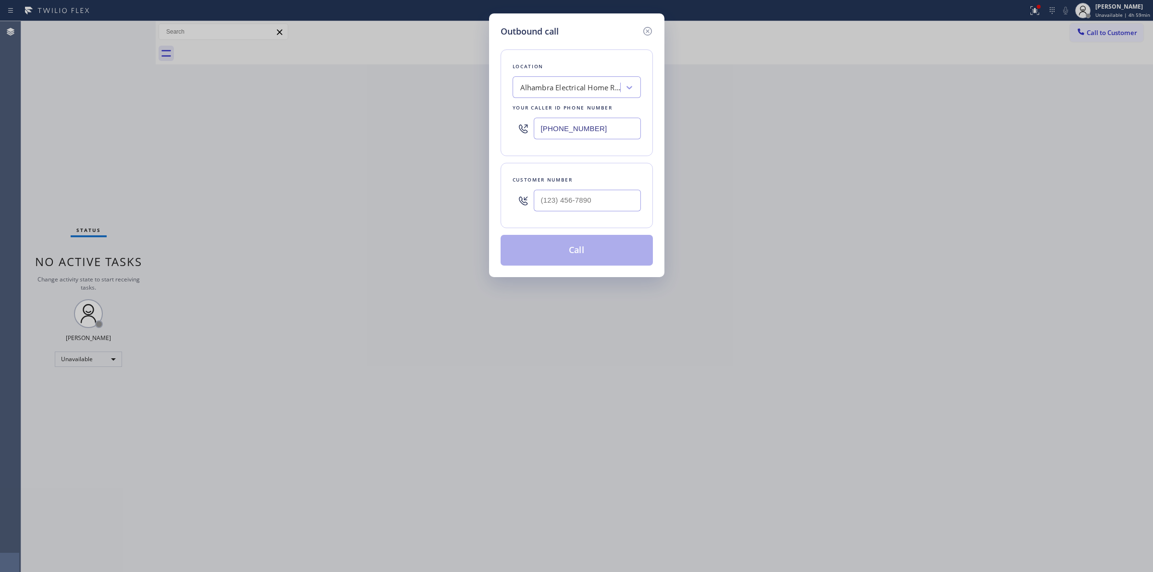
type input "(___) ___-____"
click at [645, 27] on icon at bounding box center [647, 31] width 9 height 9
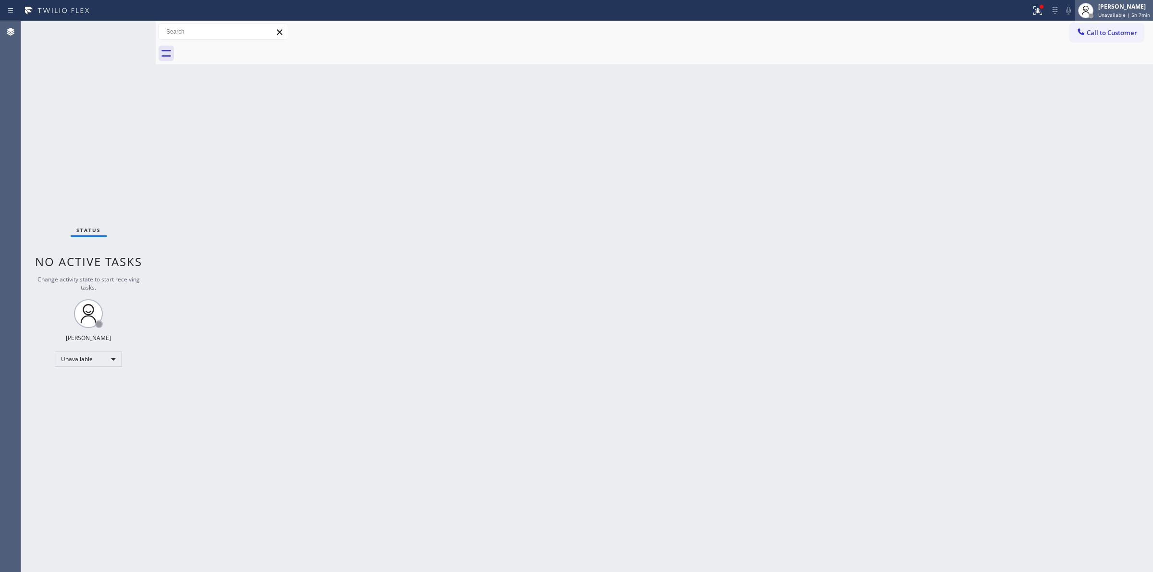
click at [1125, 1] on div "[PERSON_NAME] Unavailable | 5h 7min" at bounding box center [1115, 10] width 78 height 21
click at [1130, 4] on div "[PERSON_NAME]" at bounding box center [1125, 6] width 52 height 8
click at [1081, 73] on button "Break" at bounding box center [1105, 76] width 96 height 12
